Goal: Task Accomplishment & Management: Use online tool/utility

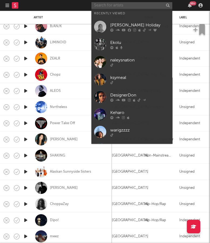
click at [112, 7] on input "text" at bounding box center [132, 5] width 81 height 7
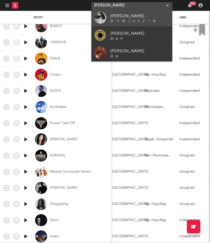
type input "[PERSON_NAME]"
click at [161, 15] on div "[PERSON_NAME]" at bounding box center [139, 16] width 59 height 6
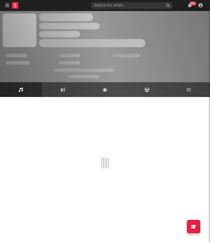
select select "1w"
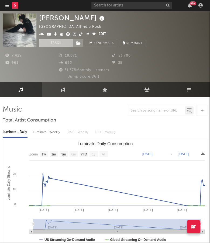
click at [59, 41] on button "Track" at bounding box center [56, 43] width 34 height 8
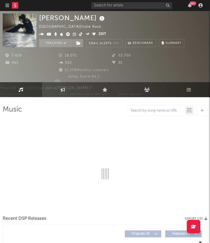
select select "1w"
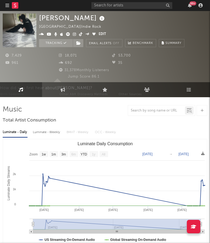
click at [6, 9] on button "button" at bounding box center [7, 5] width 4 height 11
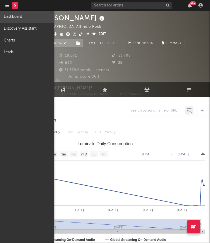
click at [27, 19] on link "Dashboard" at bounding box center [27, 17] width 54 height 12
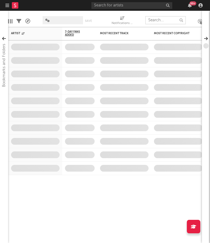
click at [157, 19] on input "text" at bounding box center [165, 20] width 40 height 8
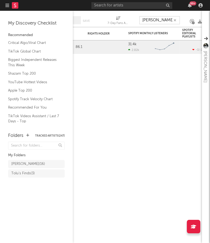
type input "[PERSON_NAME]"
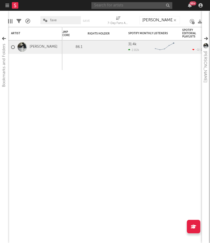
click at [134, 5] on input "text" at bounding box center [132, 5] width 81 height 7
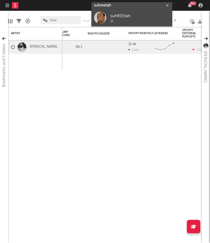
type input "suhreetah"
click at [154, 18] on div "suhREEtah" at bounding box center [139, 16] width 59 height 6
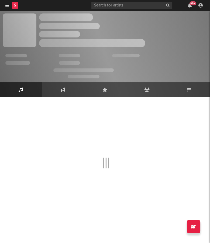
select select "1w"
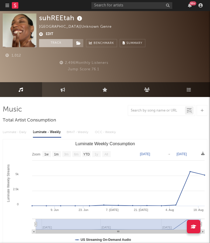
click at [60, 43] on button "Track" at bounding box center [56, 43] width 34 height 8
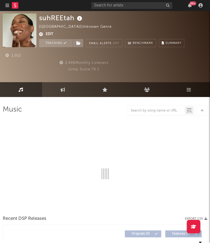
select select "1w"
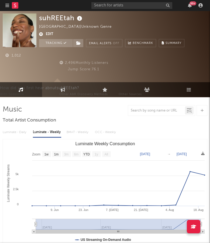
click at [6, 4] on icon "button" at bounding box center [7, 5] width 4 height 4
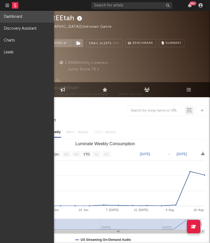
click at [15, 16] on link "Dashboard" at bounding box center [27, 17] width 54 height 12
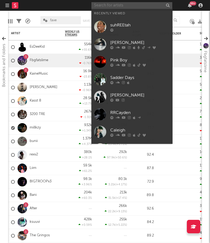
click at [117, 7] on input "text" at bounding box center [132, 5] width 81 height 7
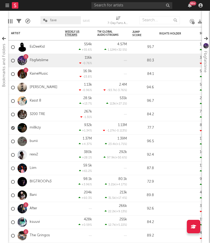
click at [75, 6] on nav "Dashboard Discovery Assistant Charts Leads 99 +" at bounding box center [105, 5] width 210 height 11
click at [152, 21] on input "text" at bounding box center [160, 20] width 40 height 8
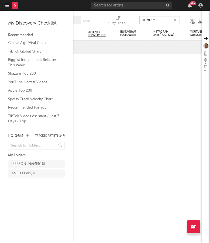
type input "suhree"
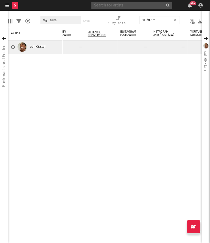
click at [145, 7] on input "text" at bounding box center [132, 5] width 81 height 7
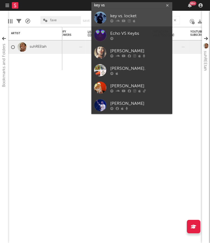
type input "key vs"
click at [161, 22] on div at bounding box center [139, 20] width 59 height 3
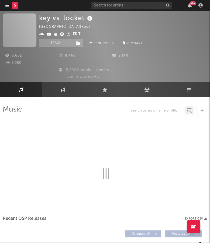
select select "1w"
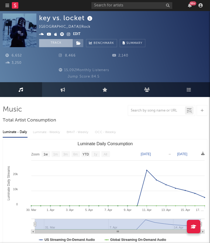
click at [60, 42] on button "Track" at bounding box center [56, 43] width 34 height 8
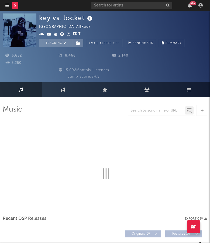
select select "1w"
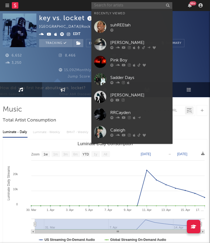
click at [112, 7] on input "text" at bounding box center [132, 5] width 81 height 7
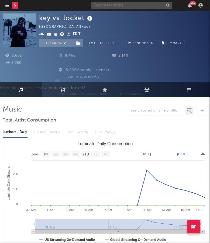
click at [6, 5] on icon "button" at bounding box center [7, 5] width 4 height 4
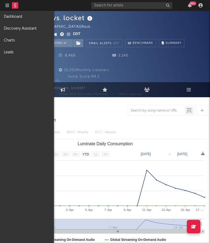
click at [20, 4] on div at bounding box center [14, 5] width 18 height 11
click at [16, 5] on rect at bounding box center [15, 5] width 6 height 6
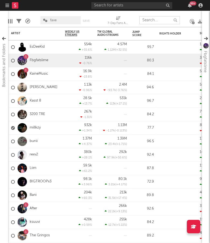
click at [155, 21] on input "text" at bounding box center [160, 20] width 40 height 8
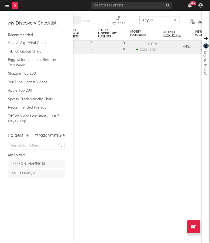
type input "key vs"
